Goal: Task Accomplishment & Management: Use online tool/utility

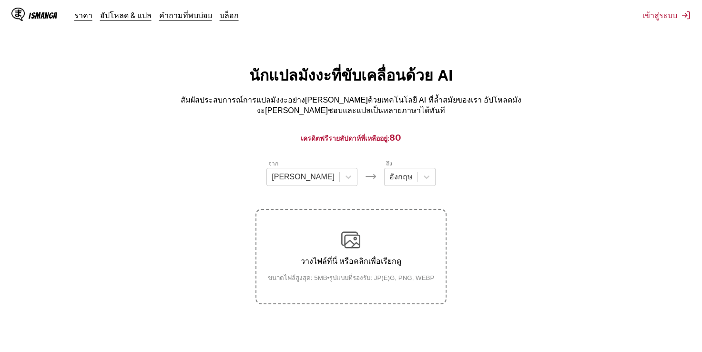
click at [372, 211] on label "วางไฟล์ที่นี่ หรือคลิกเพื่อเรียกดู ขนาดไฟล์สูงสุด: 5MB • รูปแบบที่รองรับ: JP(E)…" at bounding box center [350, 256] width 189 height 93
click at [0, 0] on input "วางไฟล์ที่นี่ หรือคลิกเพื่อเรียกดู ขนาดไฟล์สูงสุด: 5MB • รูปแบบที่รองรับ: JP(E)…" at bounding box center [0, 0] width 0 height 0
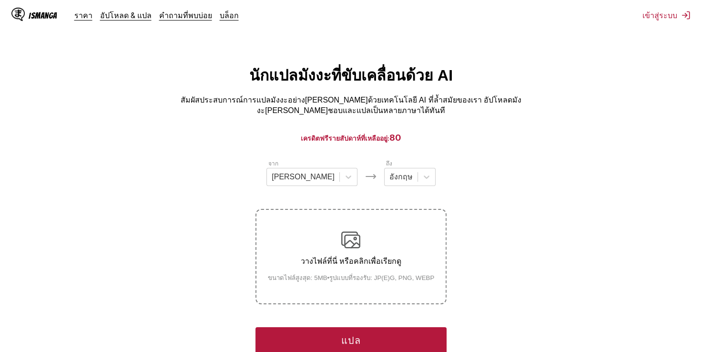
click at [341, 246] on img at bounding box center [350, 239] width 19 height 19
click at [0, 0] on input "วางไฟล์ที่นี่ หรือคลิกเพื่อเรียกดู ขนาดไฟล์สูงสุด: 5MB • รูปแบบที่รองรับ: JP(E)…" at bounding box center [0, 0] width 0 height 0
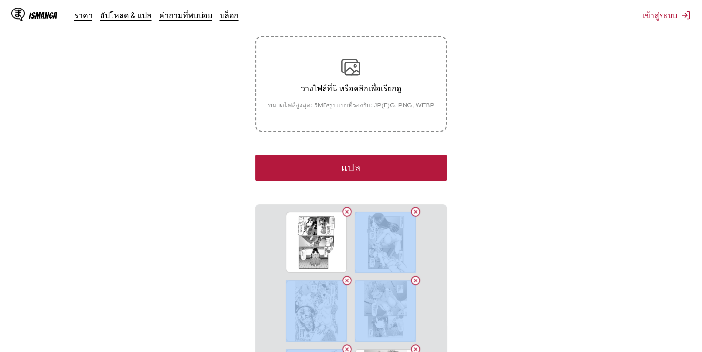
drag, startPoint x: 407, startPoint y: 275, endPoint x: 478, endPoint y: 243, distance: 77.4
click at [478, 243] on section "จาก [PERSON_NAME] ถึง อังกฤษ วางไฟล์ที่นี่ หรือคลิกเพื่อเรียกดู ขนาดไฟล์สูงสุด:…" at bounding box center [351, 190] width 686 height 408
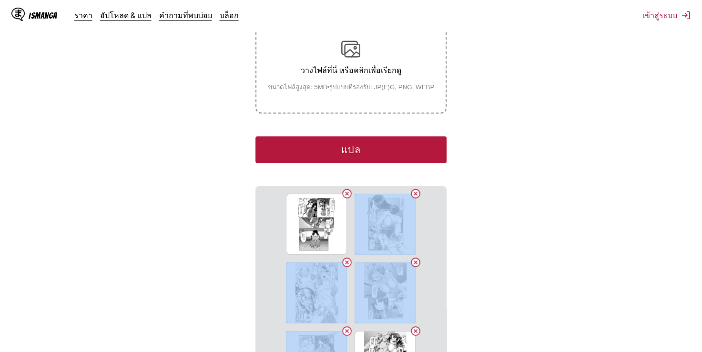
scroll to position [208, 0]
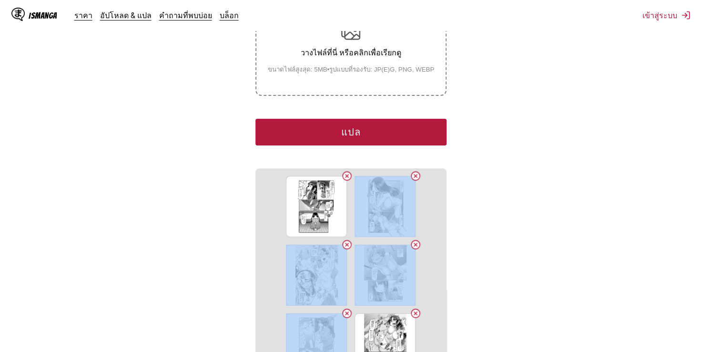
click at [478, 243] on section "จาก [PERSON_NAME] ถึง อังกฤษ วางไฟล์ที่นี่ หรือคลิกเพื่อเรียกดู ขนาดไฟล์สูงสุด:…" at bounding box center [351, 154] width 686 height 408
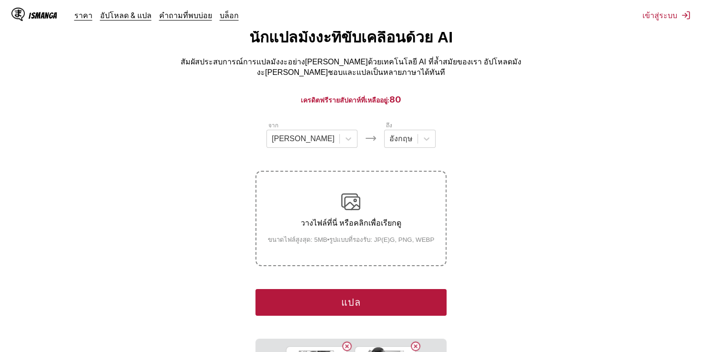
scroll to position [37, 0]
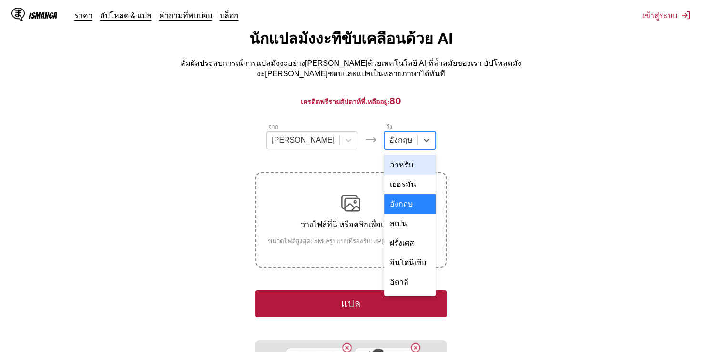
click at [389, 141] on div at bounding box center [400, 140] width 23 height 10
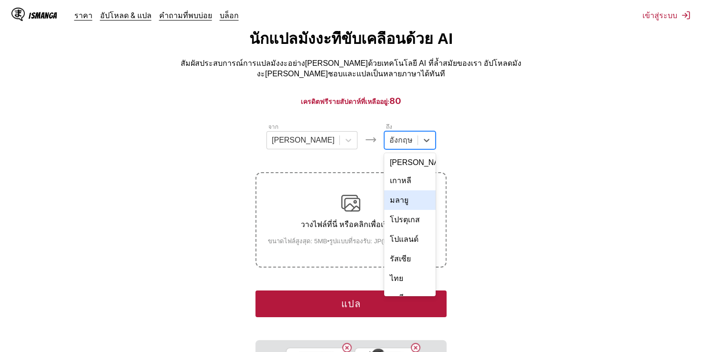
scroll to position [138, 0]
click at [386, 267] on div "ไทย" at bounding box center [409, 277] width 51 height 20
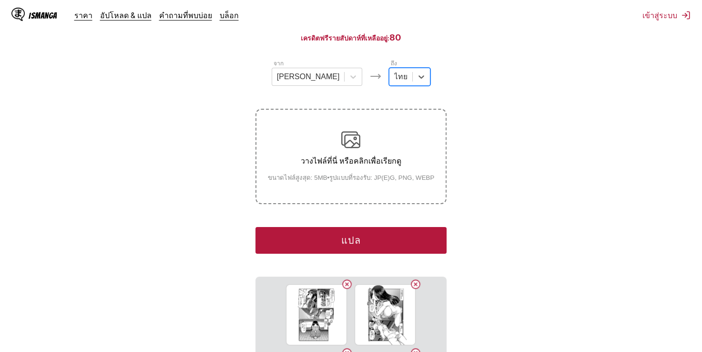
scroll to position [101, 0]
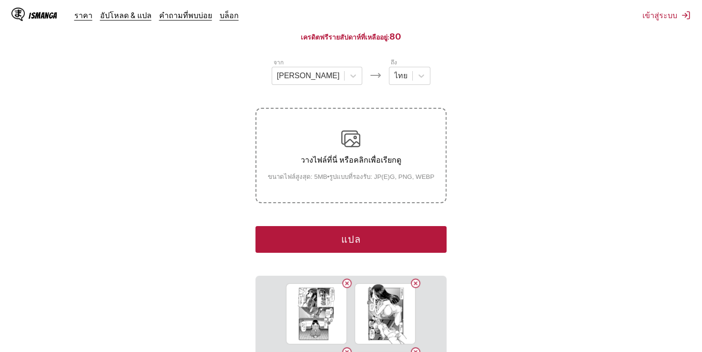
click at [373, 226] on button "แปล" at bounding box center [350, 239] width 191 height 27
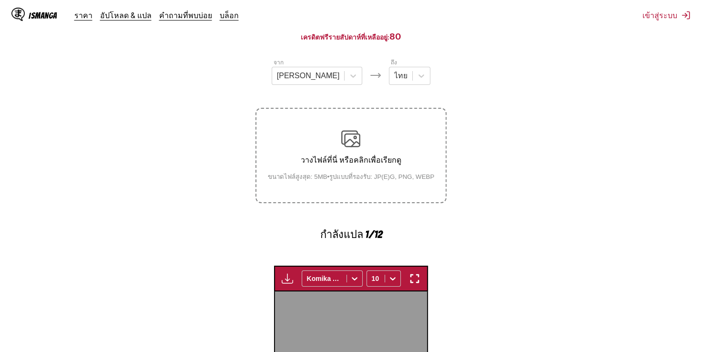
scroll to position [287, 0]
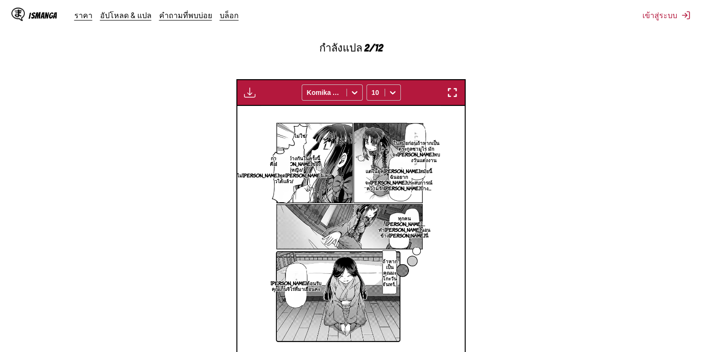
click at [413, 138] on p "ในสมัยก่อนถ้าหากเป็นตระกูลซามูไร มักจะไม่ได้พบกันจนถึงวันแต่งงาน" at bounding box center [415, 151] width 51 height 27
click at [441, 274] on div "ไม่ใช่! ในสมัยก่อนถ้าหากเป็นตระกูลซามูไร มักจะไม่ได้พบกันจนถึงวันแต่งงาน ในสมัย…" at bounding box center [351, 232] width 228 height 252
click at [500, 126] on icon "close-tooltip" at bounding box center [503, 129] width 7 height 7
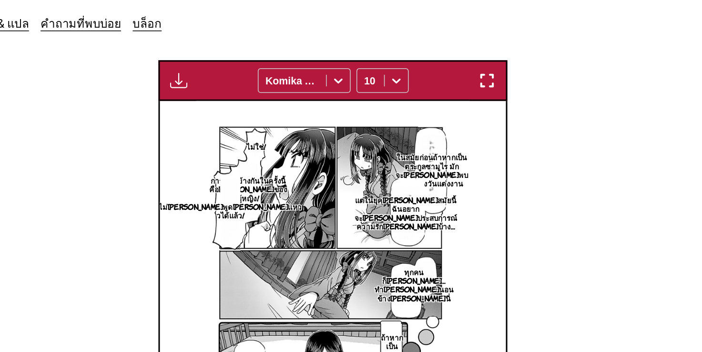
click at [398, 126] on p "แต่ในยุคไทโชสมัยนี้ ฉันอยากจะลองประสบการณ์ความรักอิสระดูบ้าง…" at bounding box center [398, 139] width 71 height 27
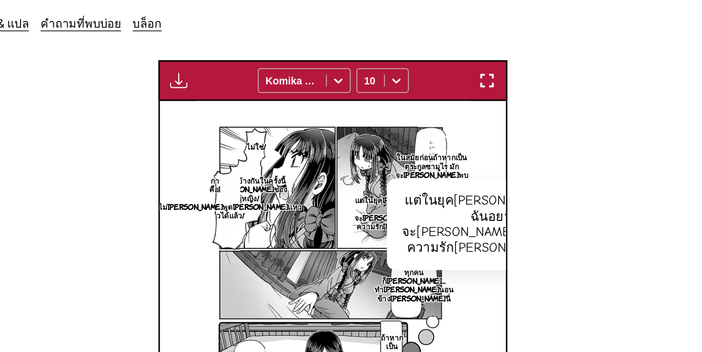
click at [407, 133] on div "แต่ในยุคไทโชสมัยนี้ ฉันอยากจะลองประสบการณ์ความรักอิสระดูบ้าง…" at bounding box center [456, 147] width 141 height 60
drag, startPoint x: 407, startPoint y: 133, endPoint x: 436, endPoint y: 122, distance: 31.5
click at [513, 122] on button "close-tooltip" at bounding box center [520, 124] width 15 height 15
click at [436, 122] on img at bounding box center [350, 192] width 179 height 252
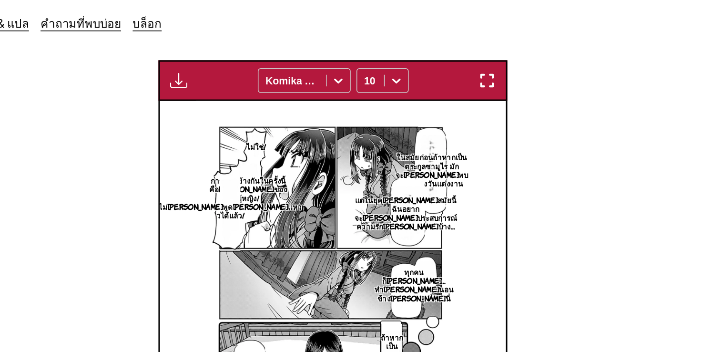
click at [413, 98] on p "ในสมัยก่อนถ้าหากเป็นตระกูลซามูไร มักจะไม่ได้พบกันจนถึงวันแต่งงาน" at bounding box center [415, 111] width 51 height 27
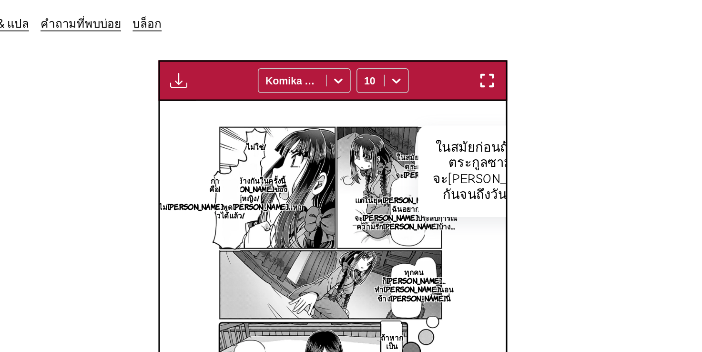
click at [419, 100] on div "ในสมัยก่อนถ้าหากเป็นตระกูลซามูไร มักจะไม่ได้พบกันจนถึงวันแต่งงาน" at bounding box center [459, 112] width 104 height 60
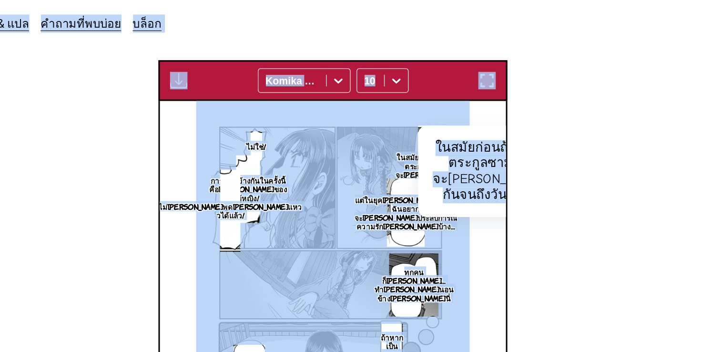
click at [421, 103] on div "ในสมัยก่อนถ้าหากเป็นตระกูลซามูไร มักจะไม่ได้พบกันจนถึงวันแต่งงาน" at bounding box center [459, 112] width 104 height 60
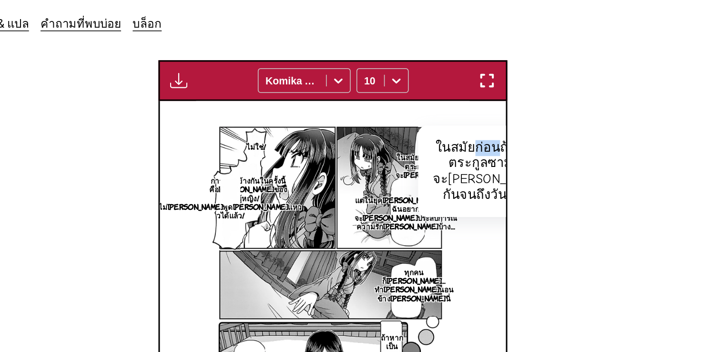
click at [421, 103] on div "ในสมัยก่อนถ้าหากเป็นตระกูลซามูไร มักจะไม่ได้พบกันจนถึงวันแต่งงาน" at bounding box center [459, 112] width 104 height 60
drag, startPoint x: 421, startPoint y: 103, endPoint x: 417, endPoint y: 91, distance: 12.1
click at [417, 91] on div "ในสมัยก่อนถ้าหากเป็นตระกูลซามูไร มักจะไม่ได้พบกันจนถึงวันแต่งงาน" at bounding box center [459, 112] width 104 height 60
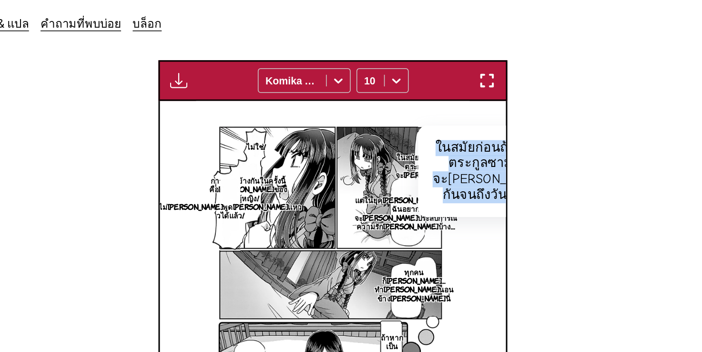
drag, startPoint x: 443, startPoint y: 203, endPoint x: 419, endPoint y: 93, distance: 113.1
click at [419, 93] on div "ในสมัยก่อนถ้าหากเป็นตระกูลซามูไร มักจะไม่ได้พบกันจนถึงวันแต่งงาน" at bounding box center [459, 112] width 104 height 60
copy div "ในสมัยก่อนถ้าหากเป็นตระกูลซามูไร มักจะไม่ได้พบกันจนถึงวันแต่งงาน"
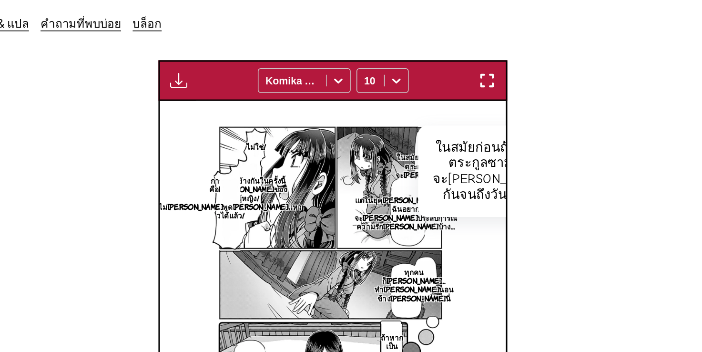
click at [398, 126] on p "แต่ในยุคไทโชสมัยนี้ ฉันอยากจะลองประสบการณ์ความรักอิสระดูบ้าง…" at bounding box center [398, 139] width 71 height 27
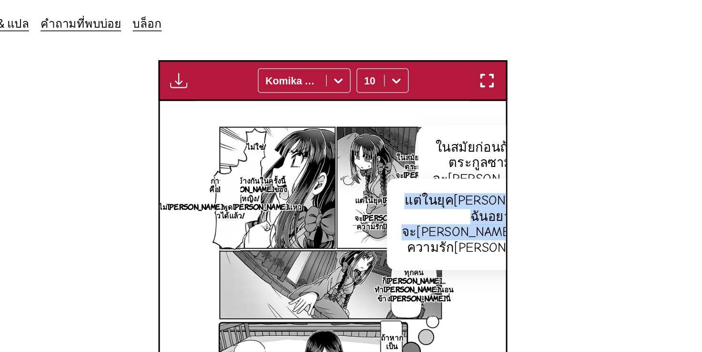
drag, startPoint x: 397, startPoint y: 126, endPoint x: 432, endPoint y: 178, distance: 63.0
click at [432, 177] on div "แต่ในยุคไทโชสมัยนี้ ฉันอยากจะลองประสบการณ์ความรักอิสระดูบ้าง…" at bounding box center [456, 147] width 141 height 60
copy div "แต่ในยุคไทโชสมัยนี้ ฉันอยากจะลองประสบการณ์ความรักอิสระดูบ้าง"
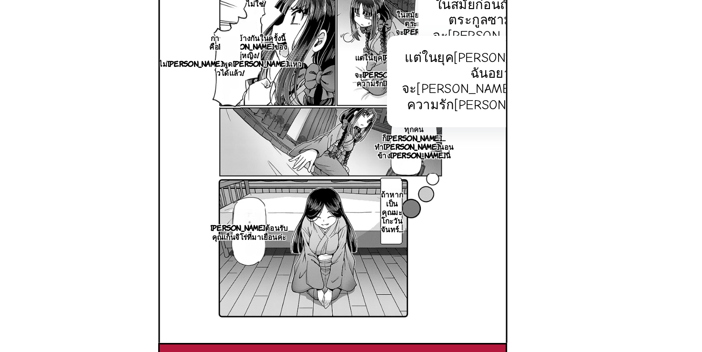
click at [428, 142] on div "ในสมัยก่อนถ้าหากเป็นตระกูลซามูไร มักจะไม่ได้พบกันจนถึงวันแต่งงาน" at bounding box center [459, 112] width 104 height 60
drag, startPoint x: 428, startPoint y: 203, endPoint x: 426, endPoint y: 242, distance: 39.6
click at [426, 242] on img at bounding box center [350, 192] width 179 height 252
click at [428, 253] on img at bounding box center [350, 192] width 179 height 252
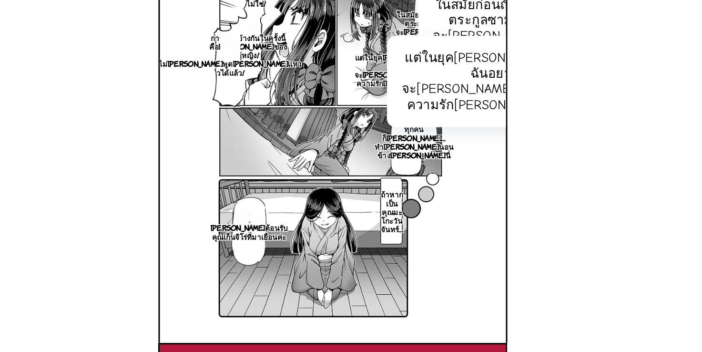
click at [385, 221] on p "ถ้าหากเป็นคุณมะโกะวันจันทร์…" at bounding box center [389, 232] width 19 height 32
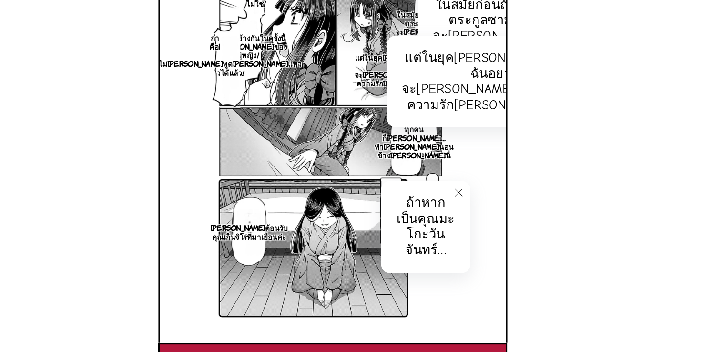
click at [517, 121] on icon "close-tooltip" at bounding box center [520, 124] width 7 height 7
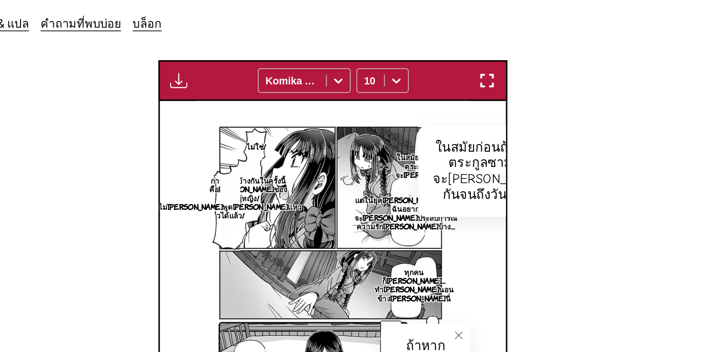
click at [372, 178] on img at bounding box center [350, 192] width 179 height 252
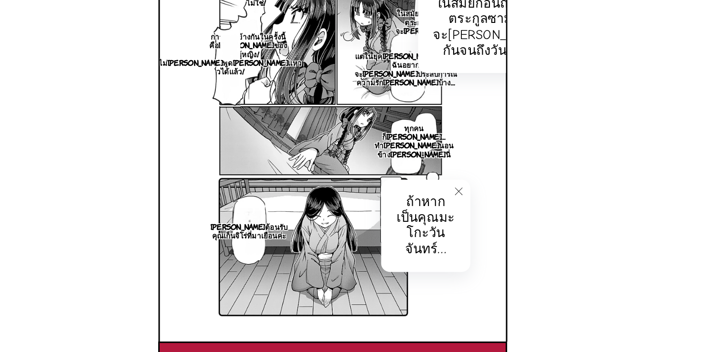
click at [432, 217] on icon "close-tooltip" at bounding box center [433, 220] width 7 height 7
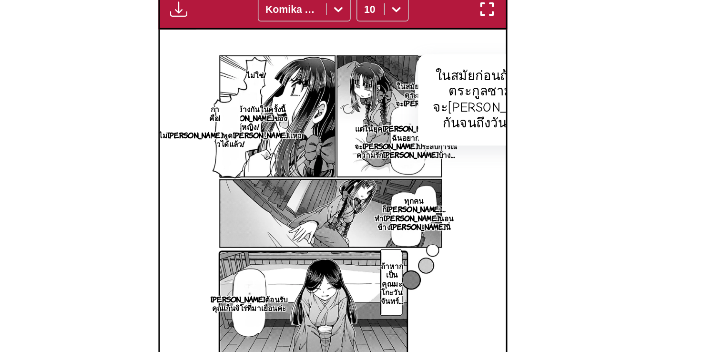
click at [501, 88] on icon "close-tooltip" at bounding box center [503, 90] width 5 height 5
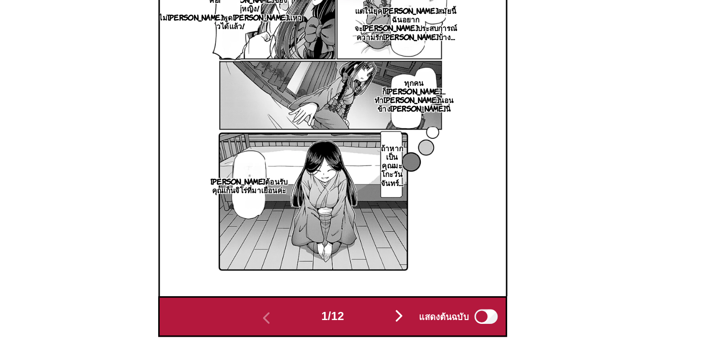
scroll to position [292, 0]
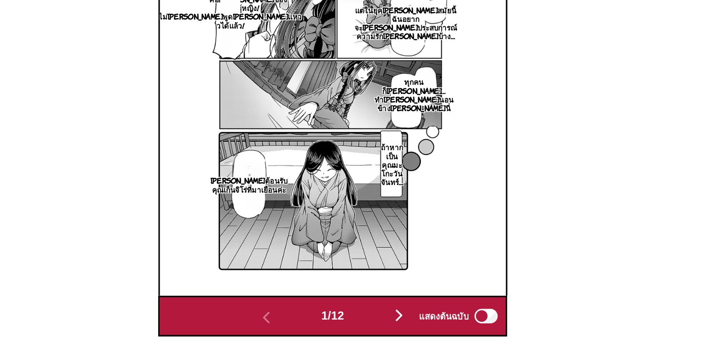
click at [394, 322] on img "button" at bounding box center [394, 327] width 11 height 11
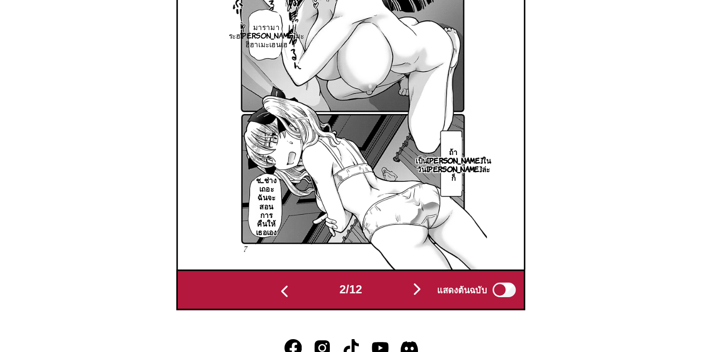
scroll to position [310, 0]
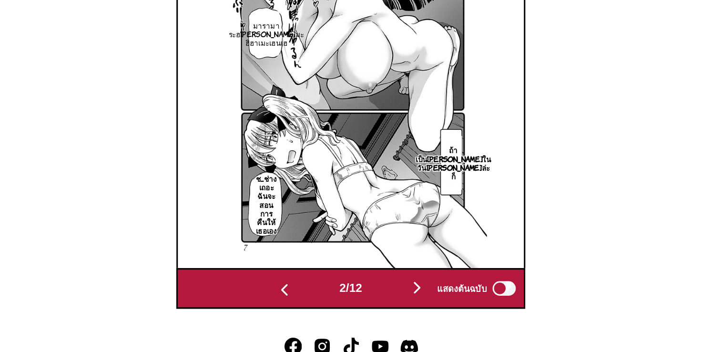
click at [399, 303] on img "button" at bounding box center [394, 308] width 11 height 11
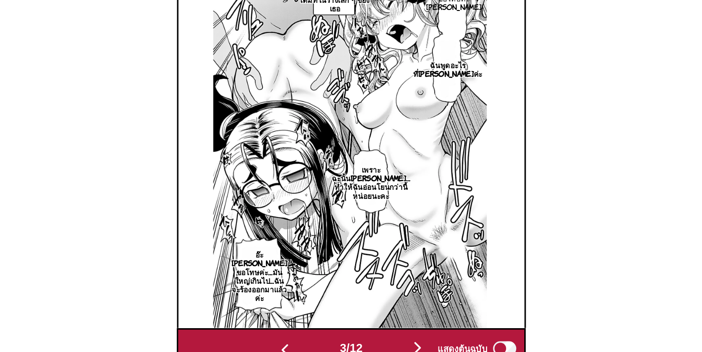
scroll to position [271, 0]
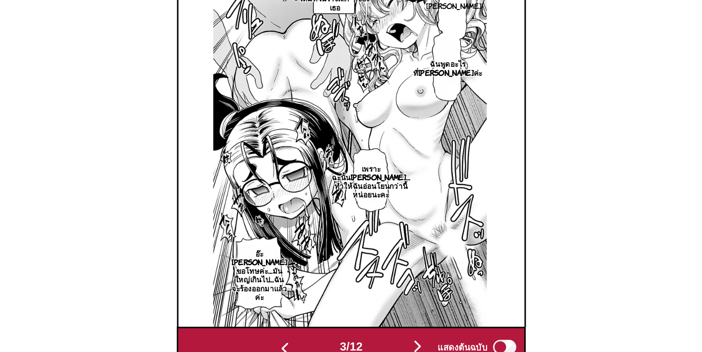
click at [396, 345] on img "button" at bounding box center [394, 347] width 11 height 11
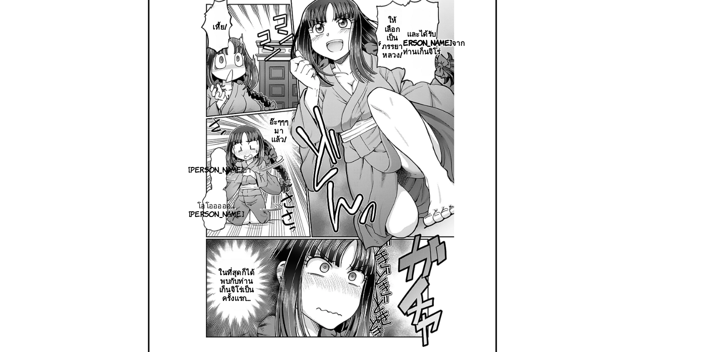
scroll to position [309, 0]
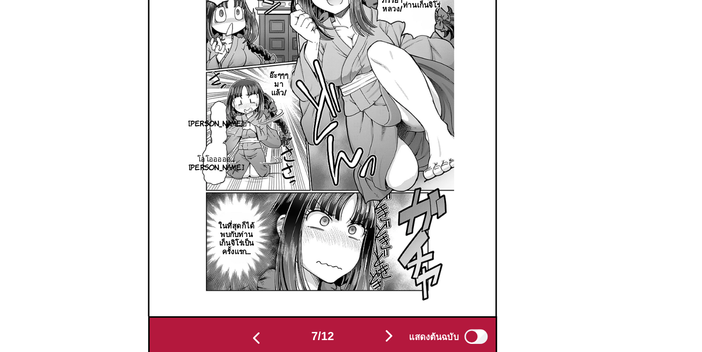
click at [400, 304] on img "button" at bounding box center [394, 309] width 11 height 11
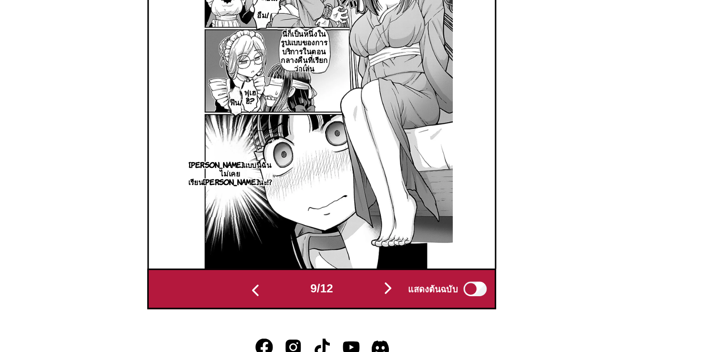
click at [398, 304] on img "button" at bounding box center [394, 309] width 11 height 11
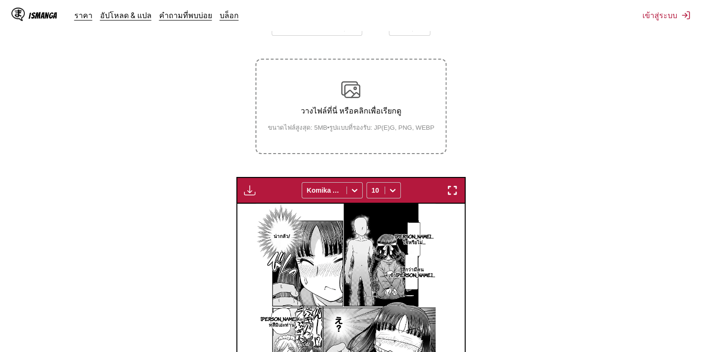
scroll to position [191, 0]
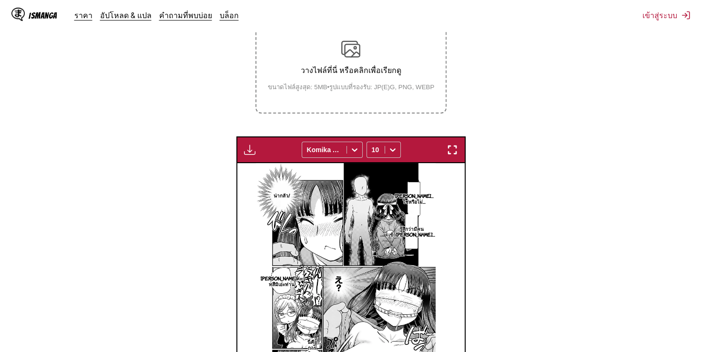
click at [247, 147] on img "button" at bounding box center [249, 149] width 11 height 11
click at [197, 193] on section "จาก ญี่ปุ่น ถึง ไทย วางไฟล์ที่นี่ หรือคลิกเพื่อเรียกดู ขนาดไฟล์สูงสุด: 5MB • รู…" at bounding box center [351, 205] width 686 height 474
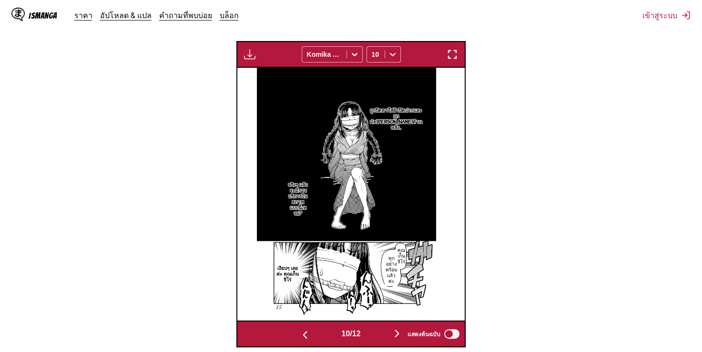
scroll to position [0, 2280]
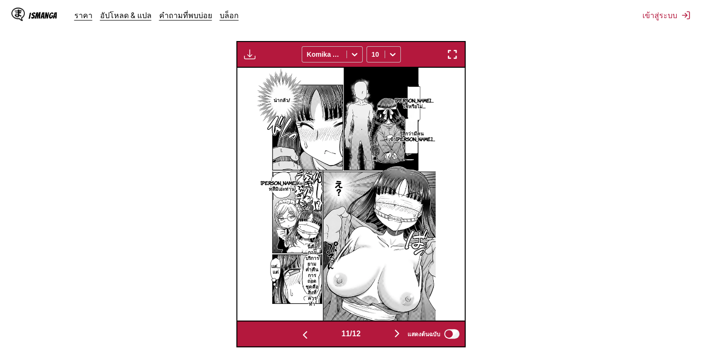
click at [421, 131] on p "รู้สึกว่ามีคนเข้ามาใกล้…" at bounding box center [411, 135] width 50 height 15
click at [418, 211] on img at bounding box center [345, 194] width 179 height 252
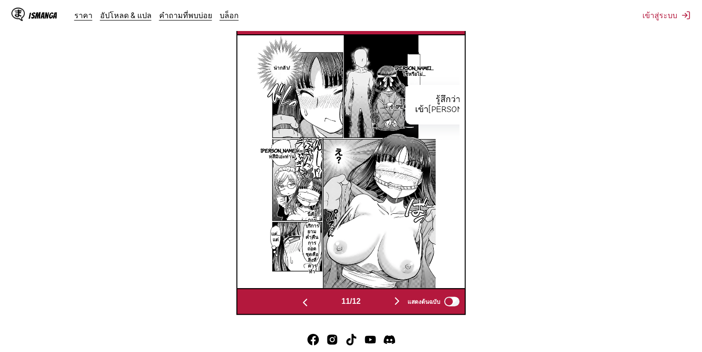
scroll to position [0, 2507]
